Goal: Task Accomplishment & Management: Complete application form

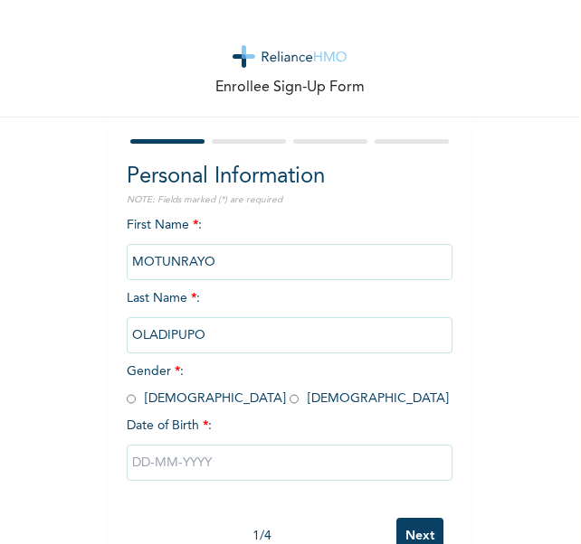
click at [168, 401] on span "Gender * : [DEMOGRAPHIC_DATA] [DEMOGRAPHIC_DATA]" at bounding box center [288, 385] width 322 height 40
click at [289, 404] on input "radio" at bounding box center [293, 399] width 9 height 17
radio input "true"
click at [134, 473] on input "text" at bounding box center [290, 463] width 326 height 36
select select "9"
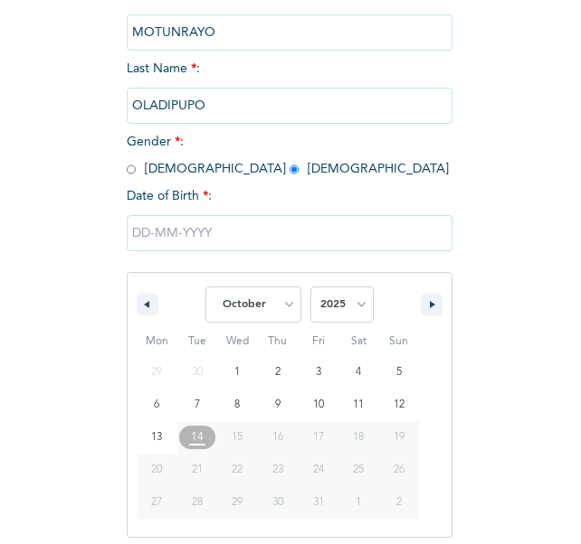
scroll to position [239, 0]
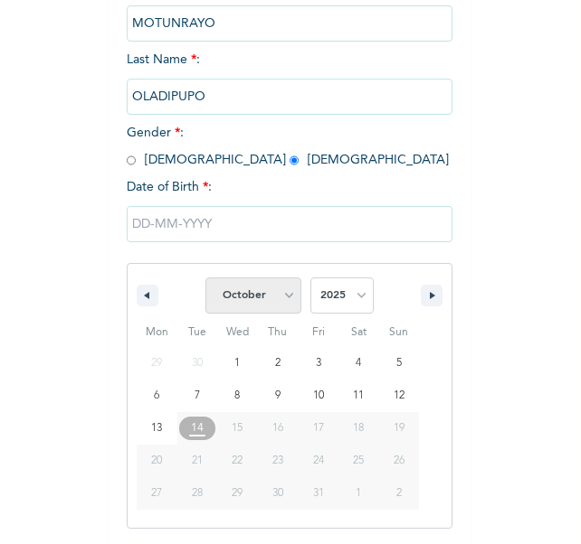
click at [284, 293] on select "January February March April May June July August September October November De…" at bounding box center [253, 296] width 96 height 36
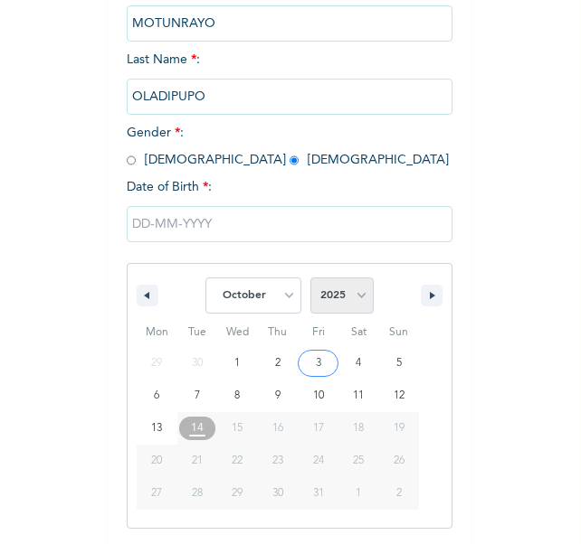
drag, startPoint x: 241, startPoint y: 495, endPoint x: 353, endPoint y: 298, distance: 225.6
click at [353, 298] on div "January February March April May June July August September October November [D…" at bounding box center [290, 396] width 326 height 266
click at [353, 298] on select "2025 2024 2023 2022 2021 2020 2019 2018 2017 2016 2015 2014 2013 2012 2011 2010…" at bounding box center [341, 296] width 63 height 36
select select "1987"
click at [310, 279] on select "2025 2024 2023 2022 2021 2020 2019 2018 2017 2016 2015 2014 2013 2012 2011 2010…" at bounding box center [341, 296] width 63 height 36
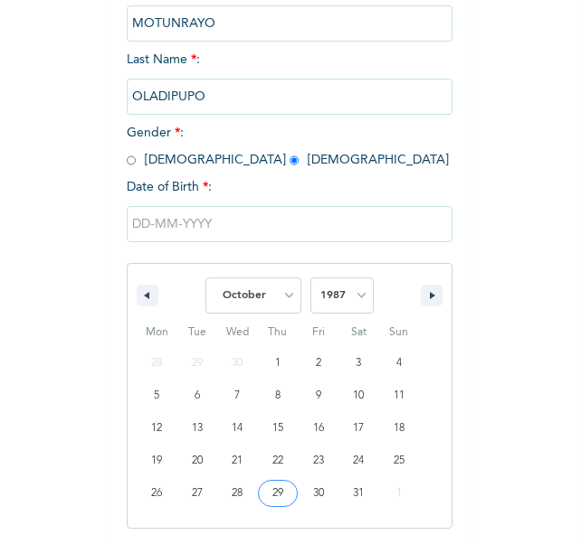
type input "[DATE]"
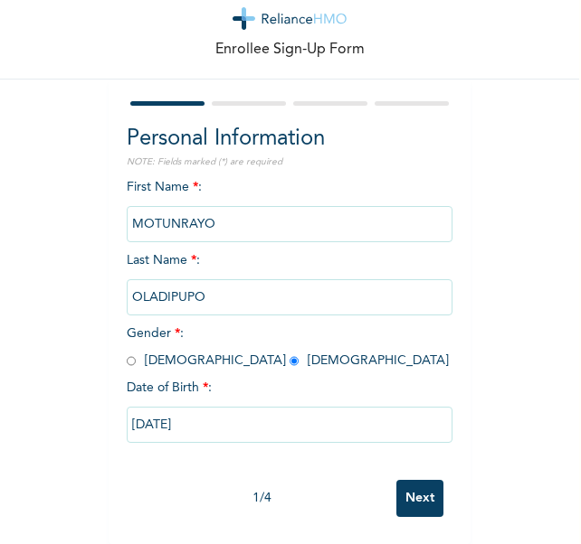
scroll to position [54, 0]
click at [409, 480] on input "Next" at bounding box center [419, 498] width 47 height 37
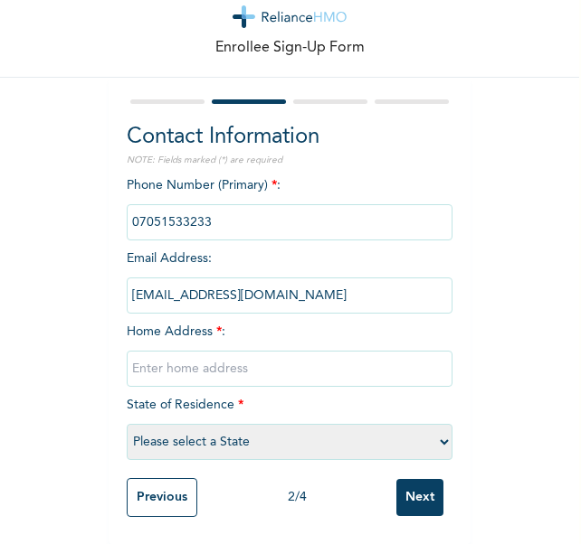
click at [175, 355] on input "text" at bounding box center [290, 369] width 326 height 36
type input "6, OREMEJI CLOSE, OKO OBA, AGEGE,[GEOGRAPHIC_DATA]"
click at [438, 426] on select "Please select a State [PERSON_NAME] (FCT) [PERSON_NAME] Ibom [GEOGRAPHIC_DATA] …" at bounding box center [290, 442] width 326 height 36
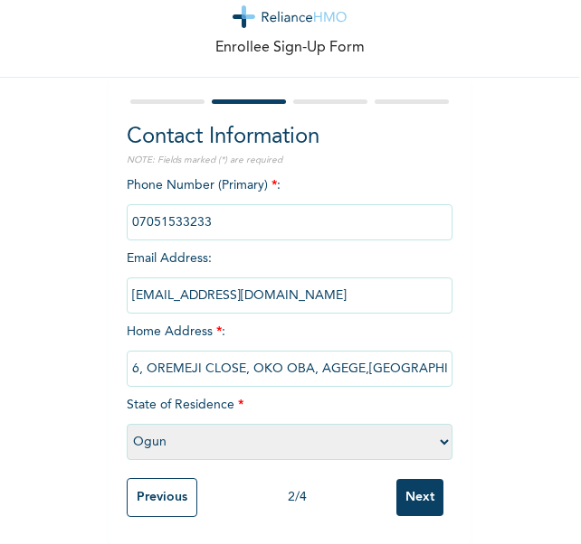
click at [127, 424] on select "Please select a State [PERSON_NAME] (FCT) [PERSON_NAME] Ibom [GEOGRAPHIC_DATA] …" at bounding box center [290, 442] width 326 height 36
click at [436, 424] on select "Please select a State [PERSON_NAME] (FCT) [PERSON_NAME] Ibom [GEOGRAPHIC_DATA] …" at bounding box center [290, 442] width 326 height 36
select select "25"
click at [127, 424] on select "Please select a State [PERSON_NAME] (FCT) [PERSON_NAME] Ibom [GEOGRAPHIC_DATA] …" at bounding box center [290, 442] width 326 height 36
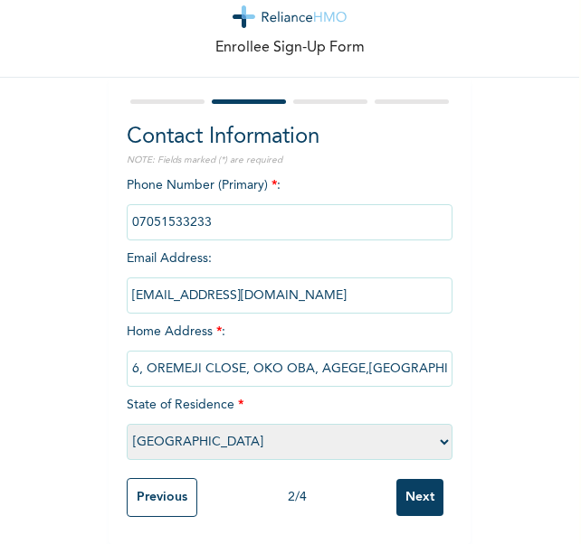
click at [402, 491] on input "Next" at bounding box center [419, 497] width 47 height 37
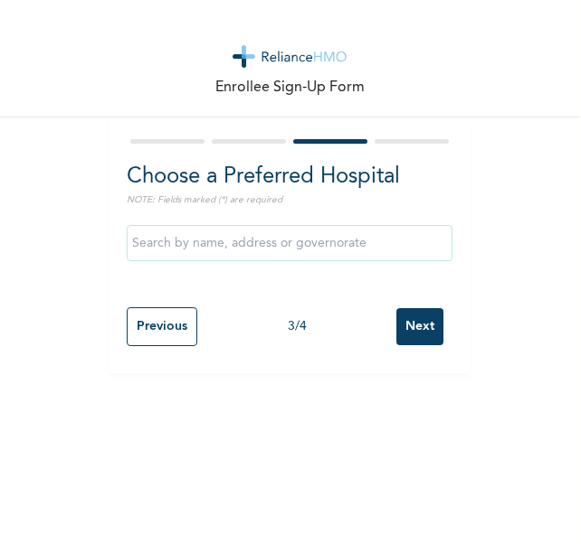
scroll to position [0, 0]
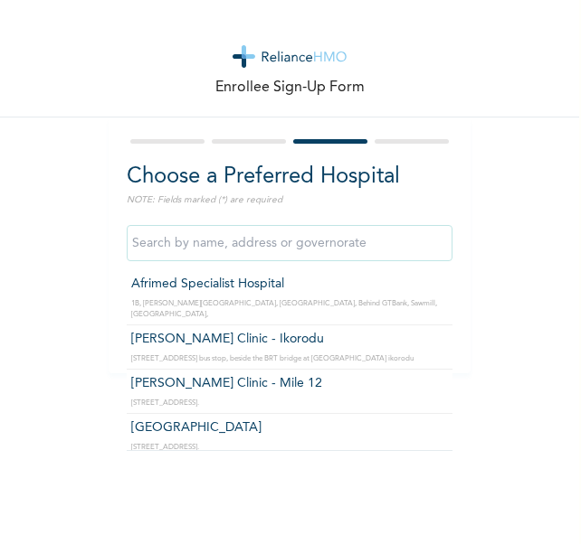
click at [252, 236] on input "text" at bounding box center [290, 243] width 326 height 36
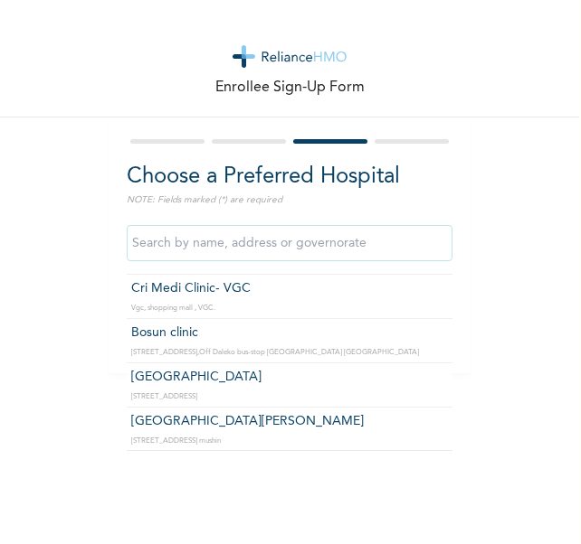
scroll to position [5791, 0]
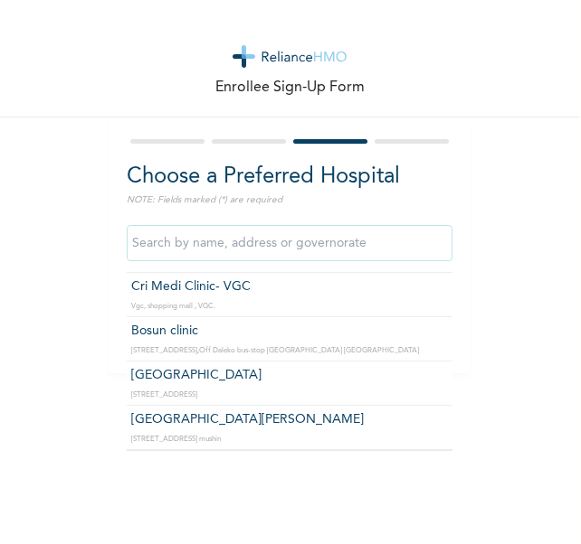
type input "[GEOGRAPHIC_DATA]"
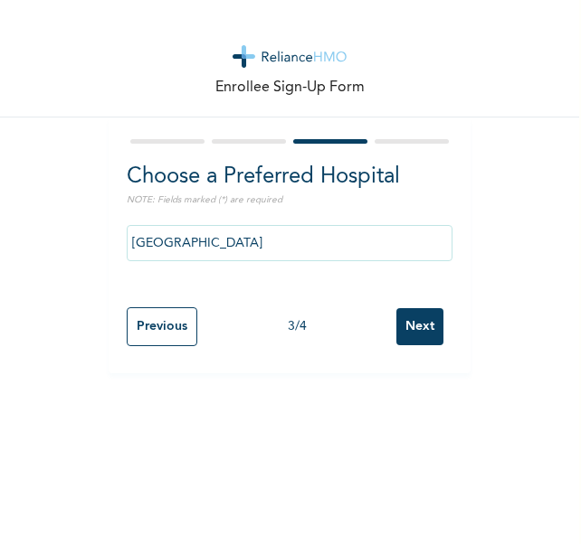
click at [406, 330] on input "Next" at bounding box center [419, 326] width 47 height 37
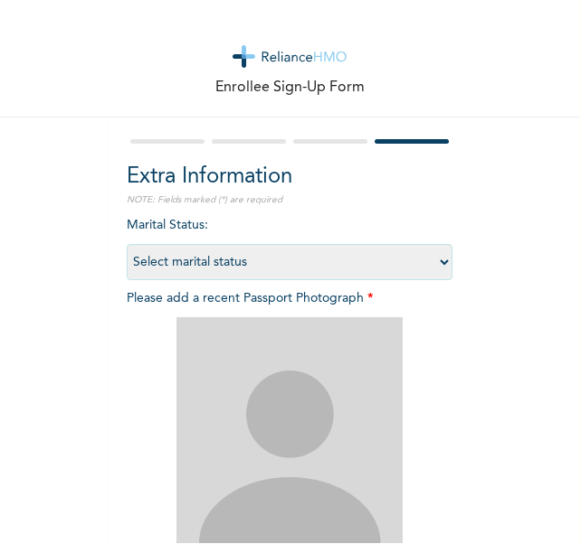
click at [436, 256] on select "Select marital status [DEMOGRAPHIC_DATA] Married [DEMOGRAPHIC_DATA] Widow/[DEMO…" at bounding box center [290, 262] width 326 height 36
select select "2"
click at [127, 244] on select "Select marital status [DEMOGRAPHIC_DATA] Married [DEMOGRAPHIC_DATA] Widow/[DEMO…" at bounding box center [290, 262] width 326 height 36
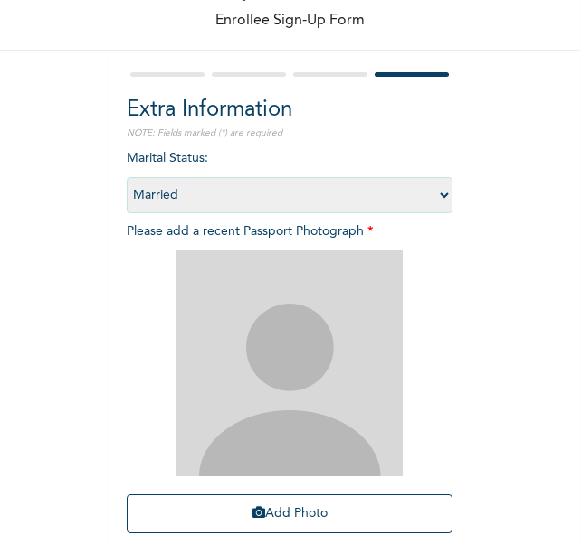
scroll to position [73, 0]
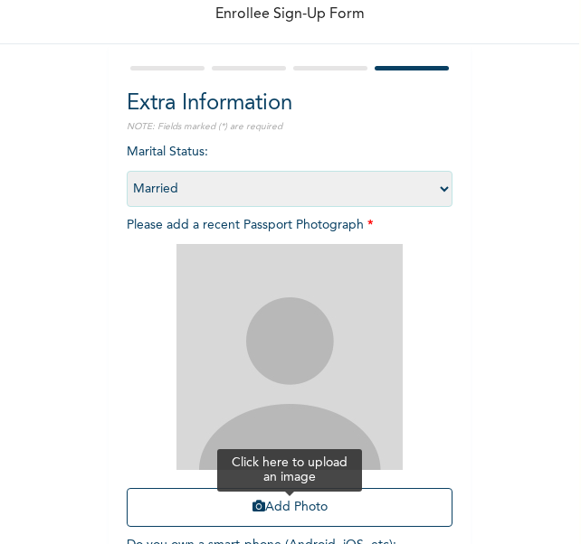
click at [259, 511] on button "Add Photo" at bounding box center [290, 507] width 326 height 39
click at [255, 504] on icon "button" at bounding box center [258, 506] width 13 height 13
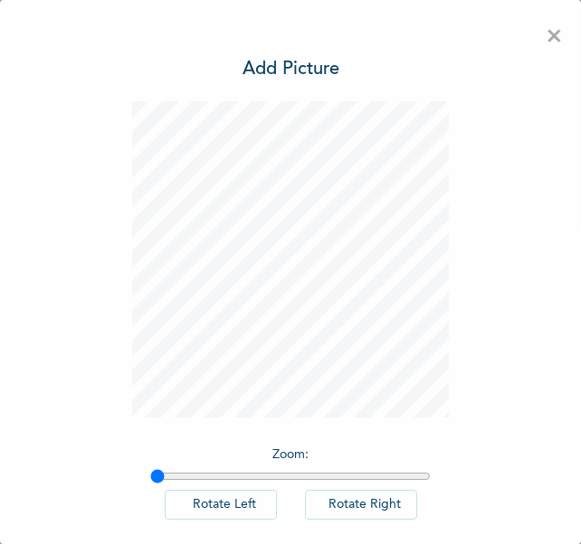
scroll to position [0, 0]
click at [545, 35] on span "×" at bounding box center [553, 37] width 17 height 38
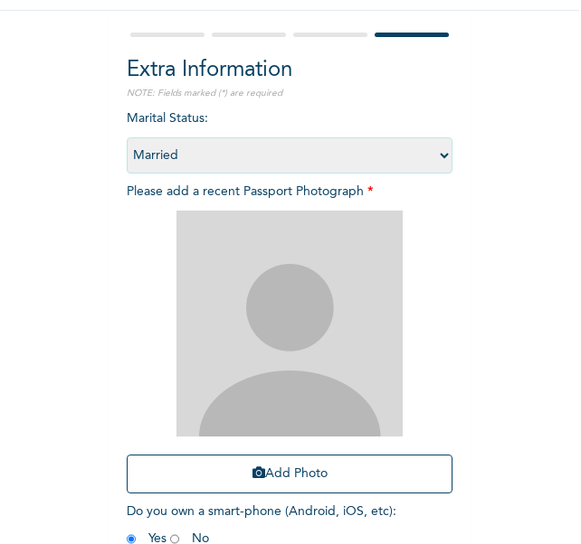
scroll to position [109, 0]
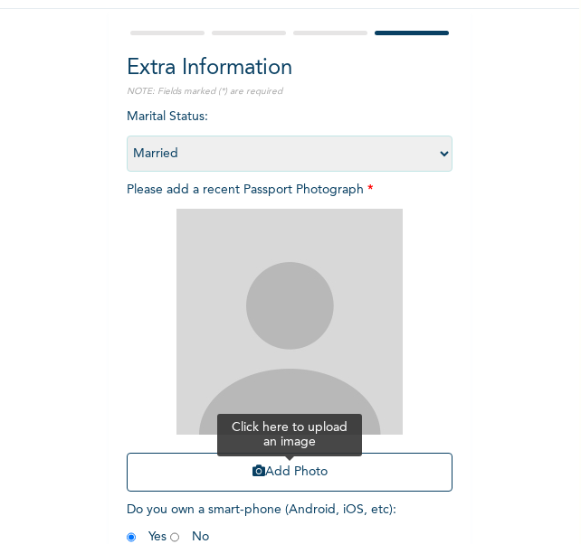
click at [296, 475] on button "Add Photo" at bounding box center [290, 472] width 326 height 39
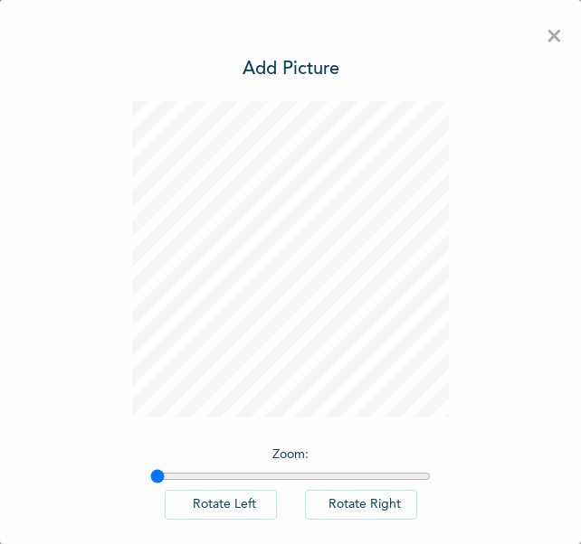
click at [545, 35] on span "×" at bounding box center [553, 37] width 17 height 38
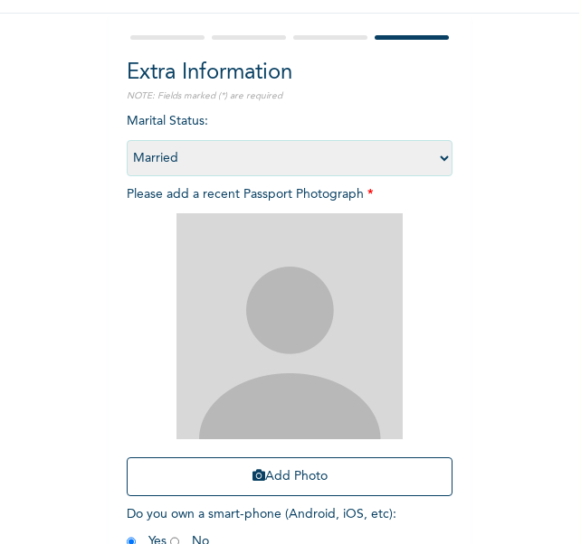
scroll to position [105, 0]
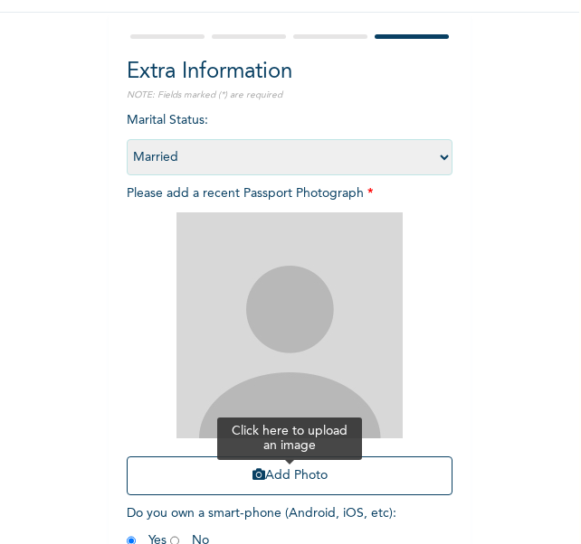
click at [286, 472] on button "Add Photo" at bounding box center [290, 476] width 326 height 39
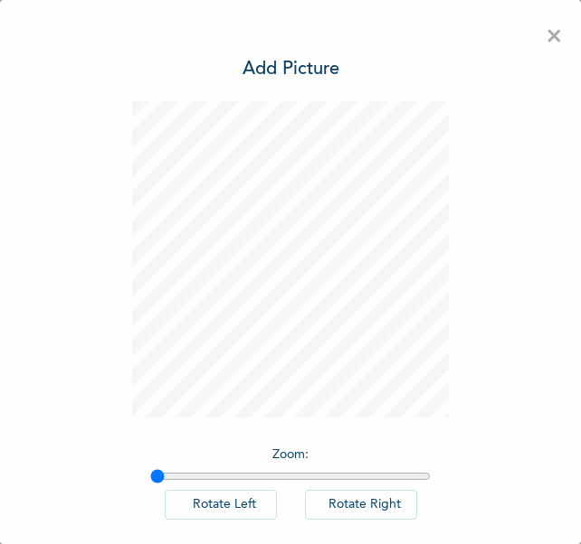
scroll to position [0, 0]
click at [545, 41] on span "×" at bounding box center [553, 37] width 17 height 38
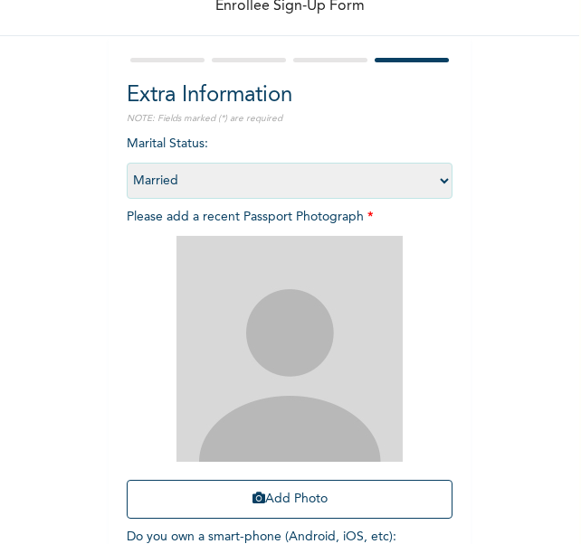
scroll to position [98, 0]
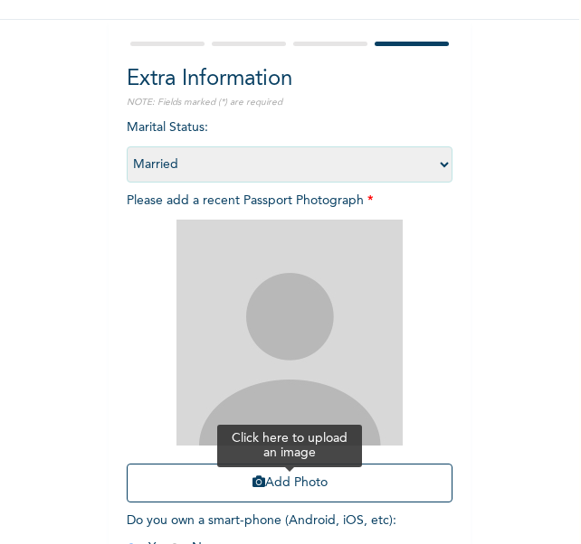
click at [289, 480] on button "Add Photo" at bounding box center [290, 483] width 326 height 39
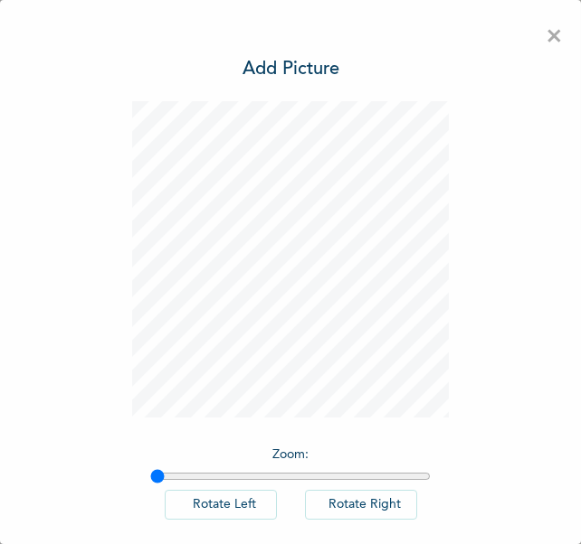
scroll to position [0, 0]
click at [545, 36] on span "×" at bounding box center [553, 37] width 17 height 38
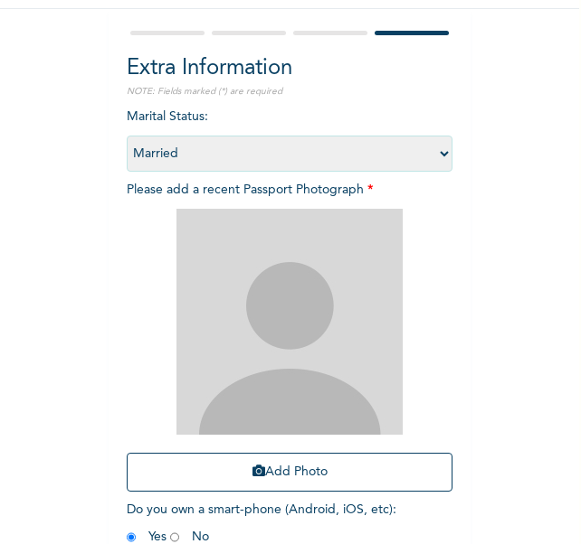
scroll to position [115, 0]
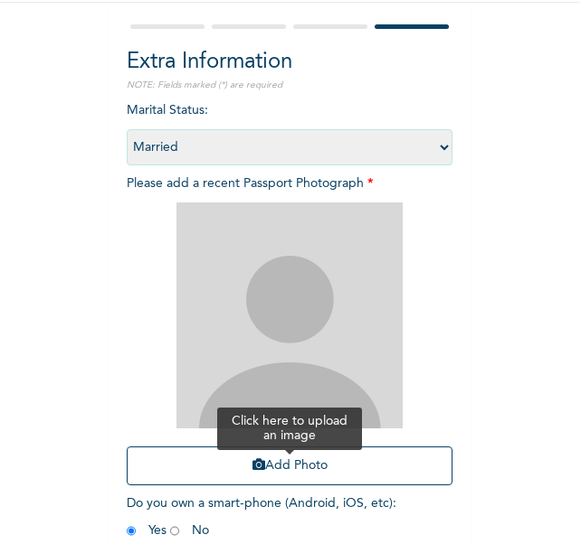
click at [257, 464] on button "Add Photo" at bounding box center [290, 466] width 326 height 39
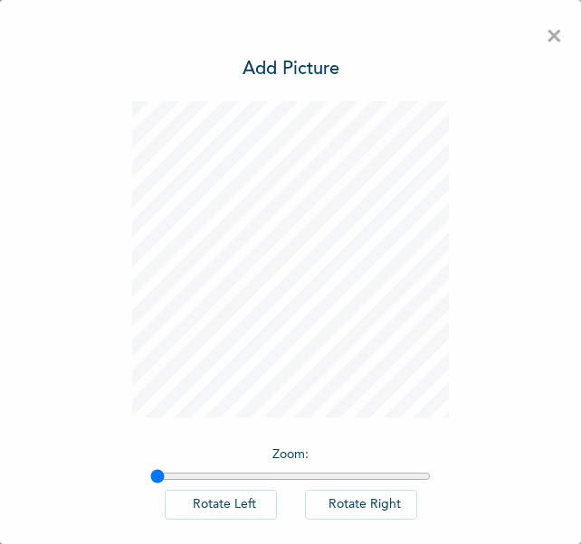
click at [545, 35] on span "×" at bounding box center [553, 37] width 17 height 38
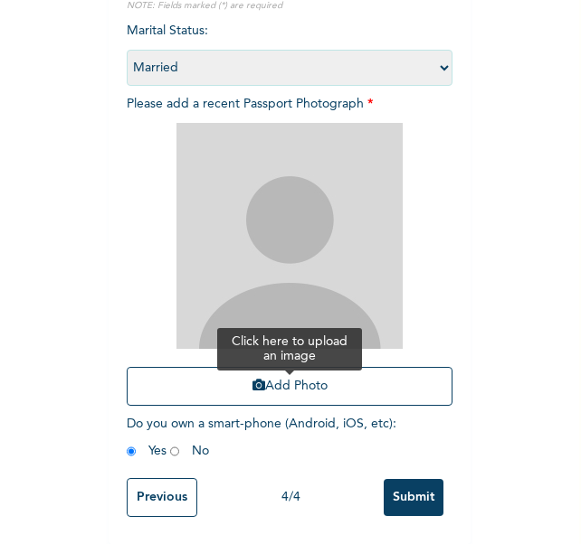
scroll to position [210, 0]
click at [252, 379] on icon "button" at bounding box center [258, 385] width 13 height 13
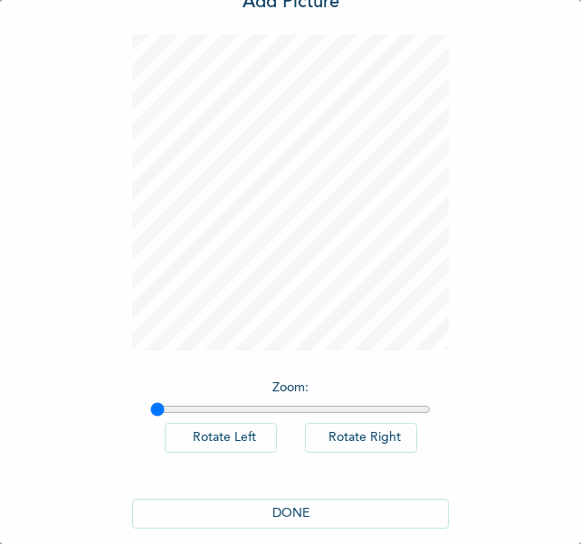
scroll to position [86, 0]
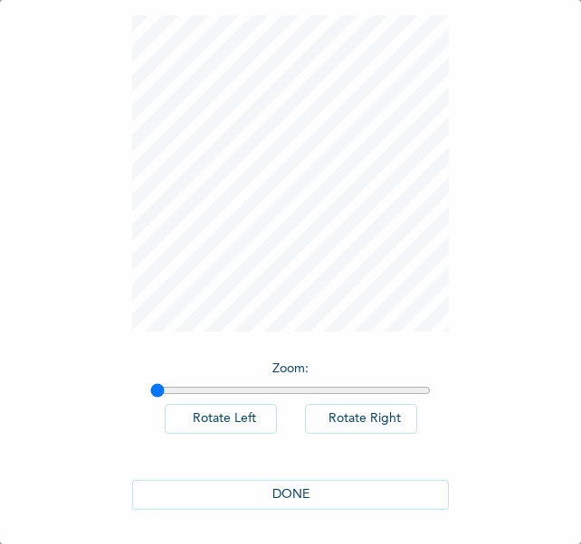
click at [284, 491] on button "DONE" at bounding box center [290, 495] width 317 height 30
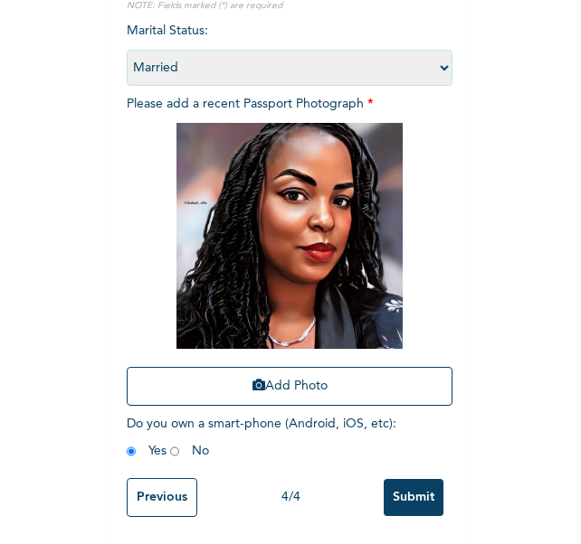
scroll to position [208, 0]
click at [394, 480] on input "Submit" at bounding box center [414, 497] width 60 height 37
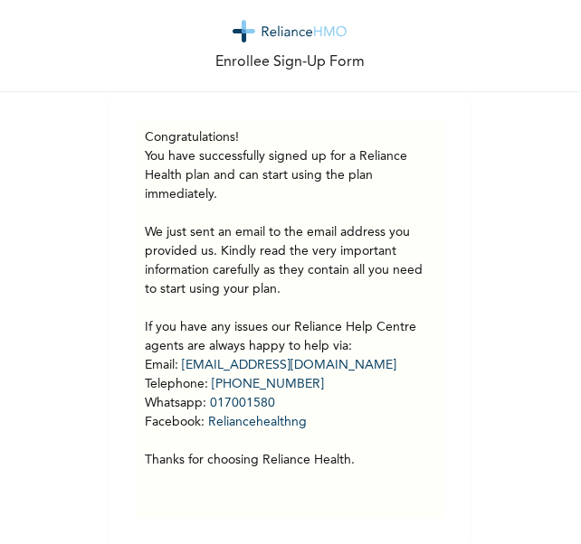
scroll to position [0, 0]
